Goal: Book appointment/travel/reservation

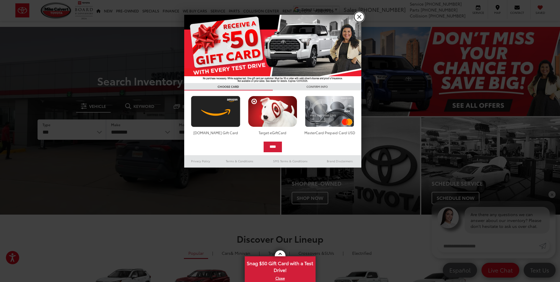
click at [359, 17] on link "X" at bounding box center [359, 17] width 10 height 10
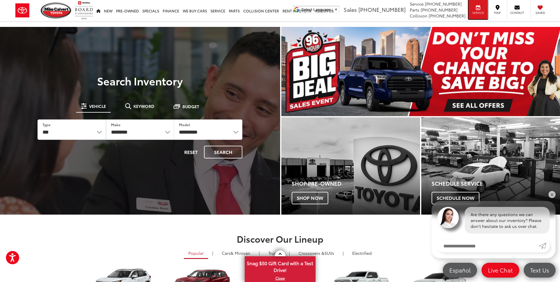
click at [482, 6] on div "Service" at bounding box center [478, 9] width 19 height 19
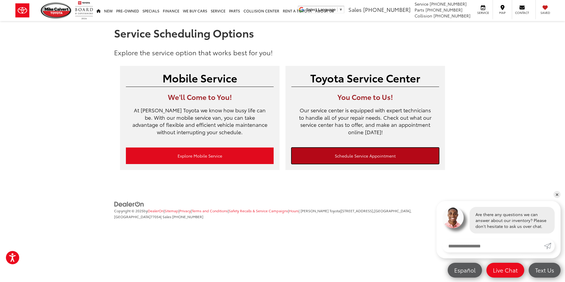
click at [338, 154] on link "Schedule Service Appointment" at bounding box center [365, 155] width 148 height 17
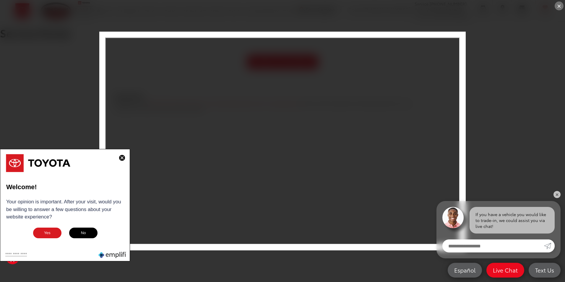
click at [121, 158] on img at bounding box center [122, 158] width 6 height 6
